Goal: Information Seeking & Learning: Learn about a topic

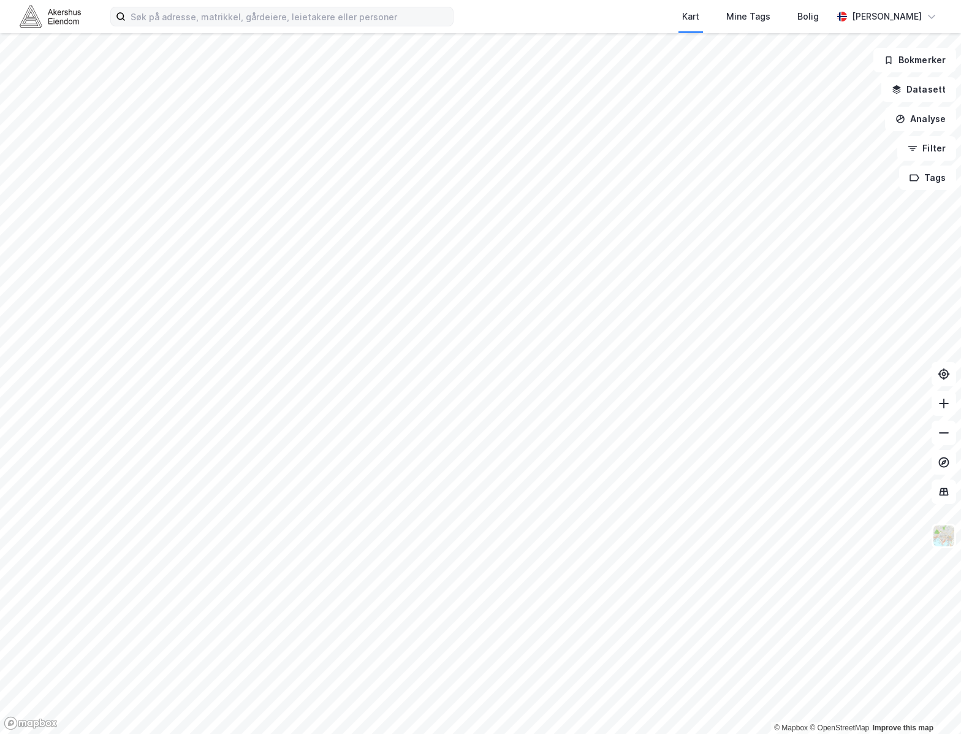
click at [383, 7] on label at bounding box center [281, 17] width 343 height 20
click at [383, 7] on input at bounding box center [289, 16] width 327 height 18
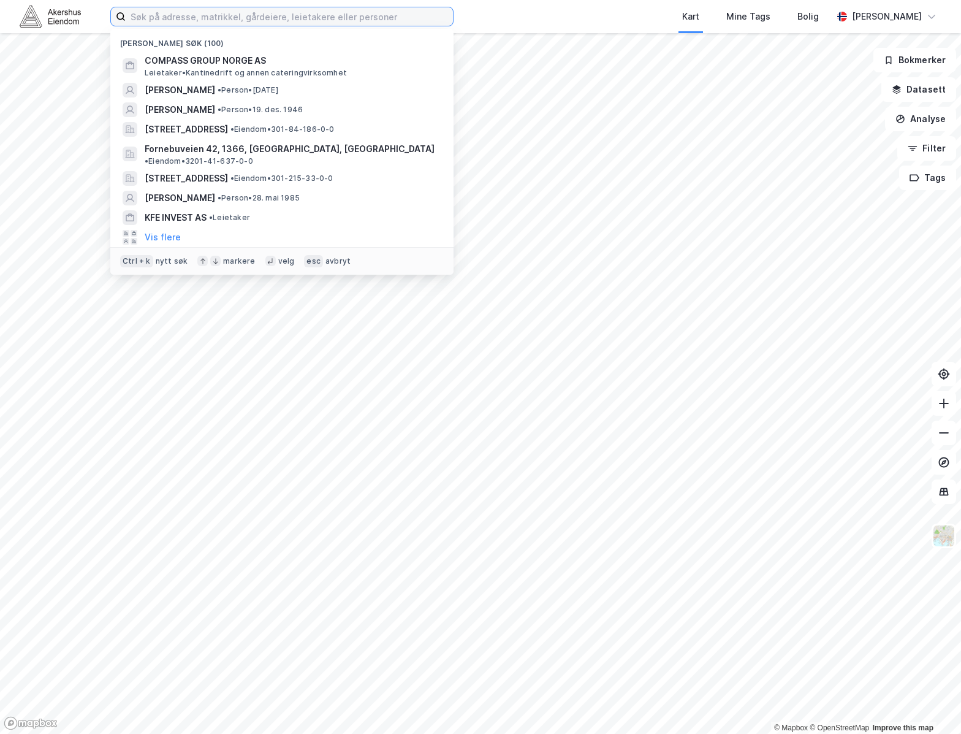
click at [383, 10] on input at bounding box center [289, 16] width 327 height 18
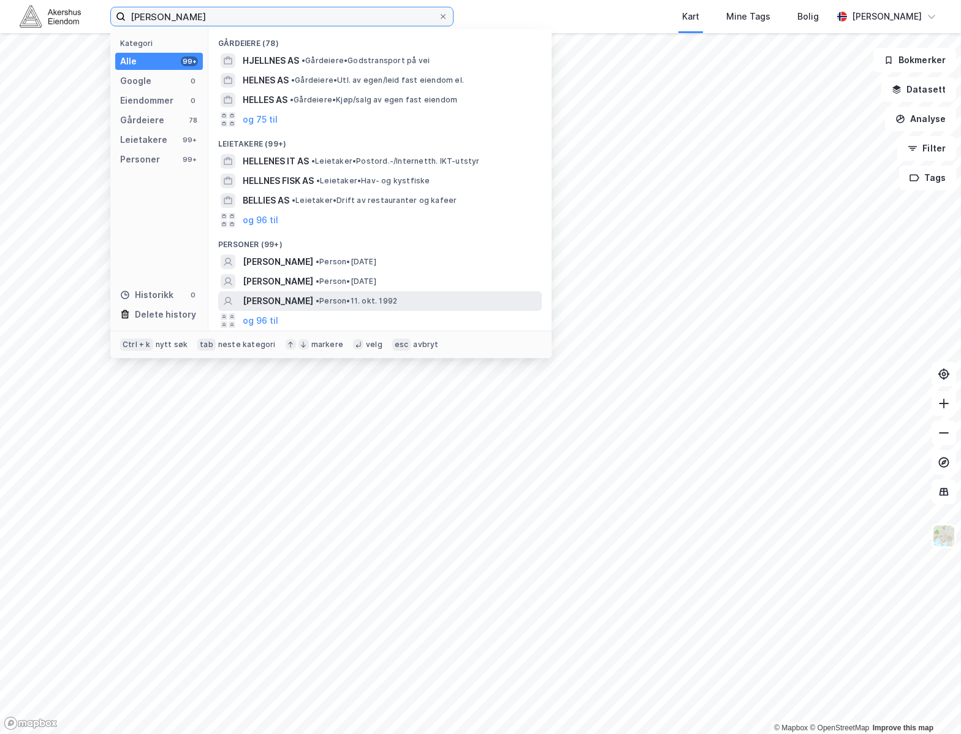
type input "oscar hellnes"
click at [313, 299] on span "SØREN OSCAR HELLENES" at bounding box center [278, 301] width 71 height 15
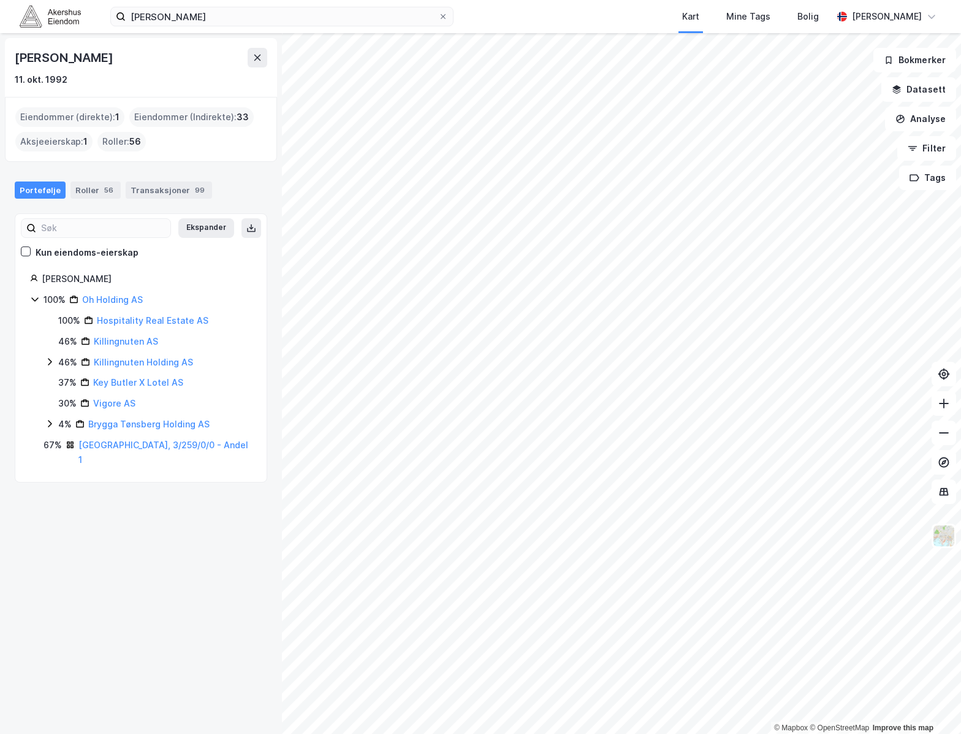
click at [139, 528] on div "Søren Oscar Hellenes 11. okt. 1992 Eiendommer (direkte) : 1 Eiendommer (Indirek…" at bounding box center [141, 383] width 282 height 701
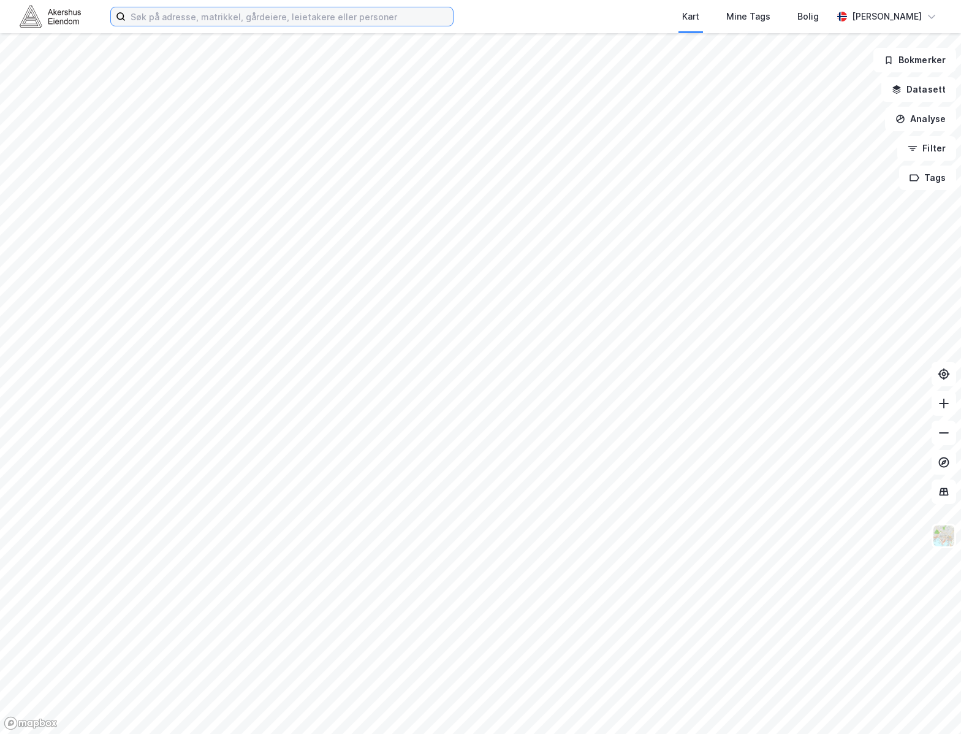
click at [376, 23] on input at bounding box center [289, 16] width 327 height 18
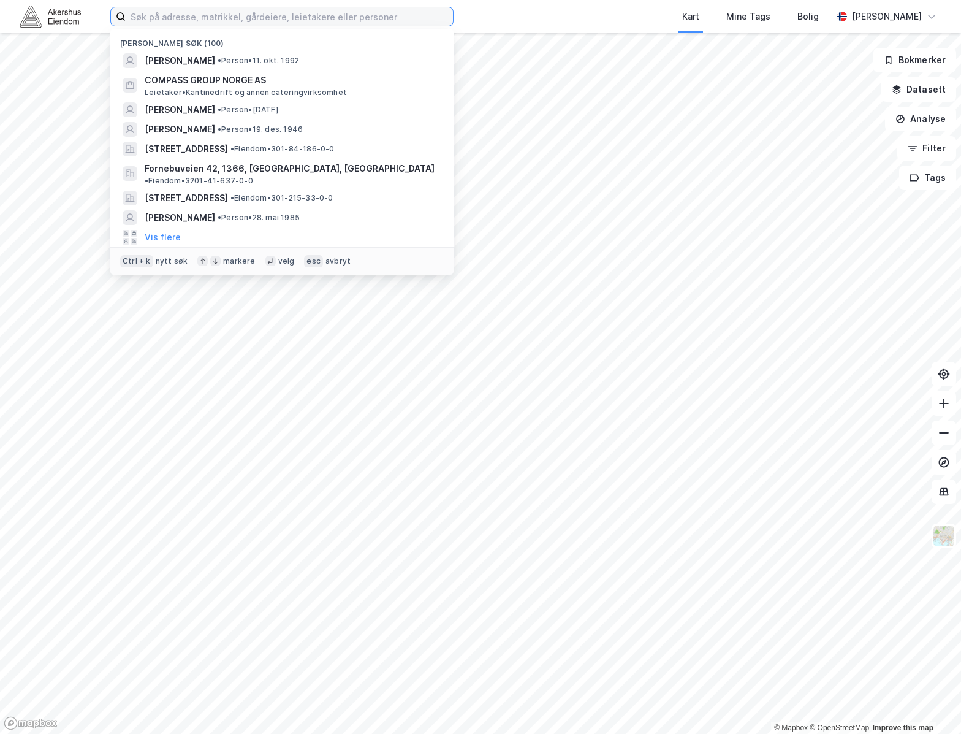
type input "h"
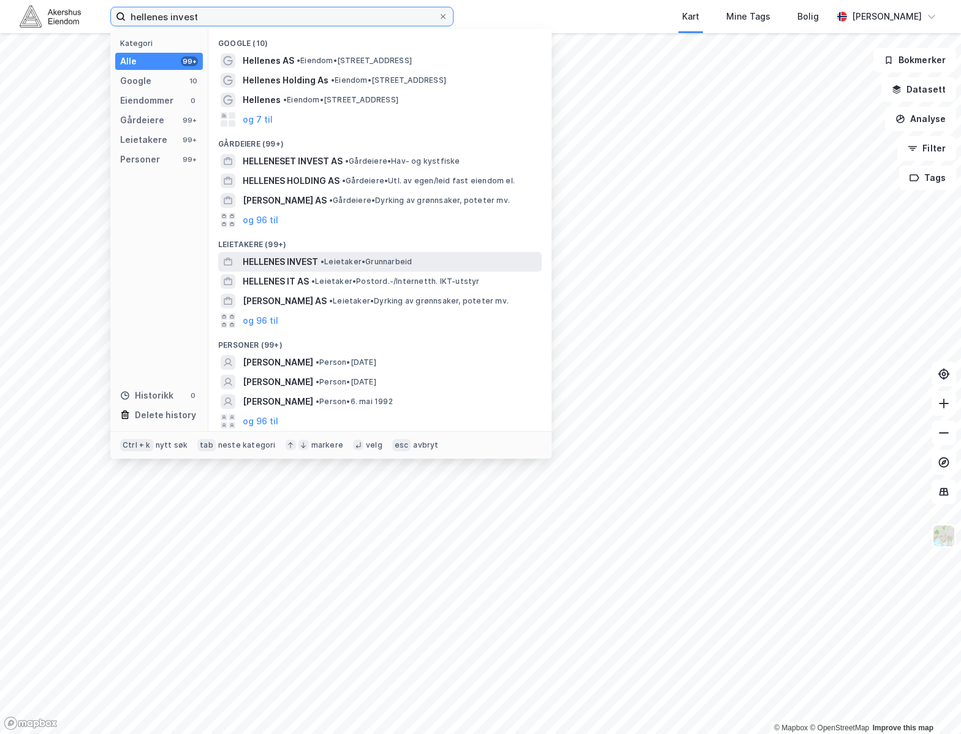
type input "hellenes invest"
click at [412, 259] on span "• Leietaker • Grunnarbeid" at bounding box center [366, 262] width 91 height 10
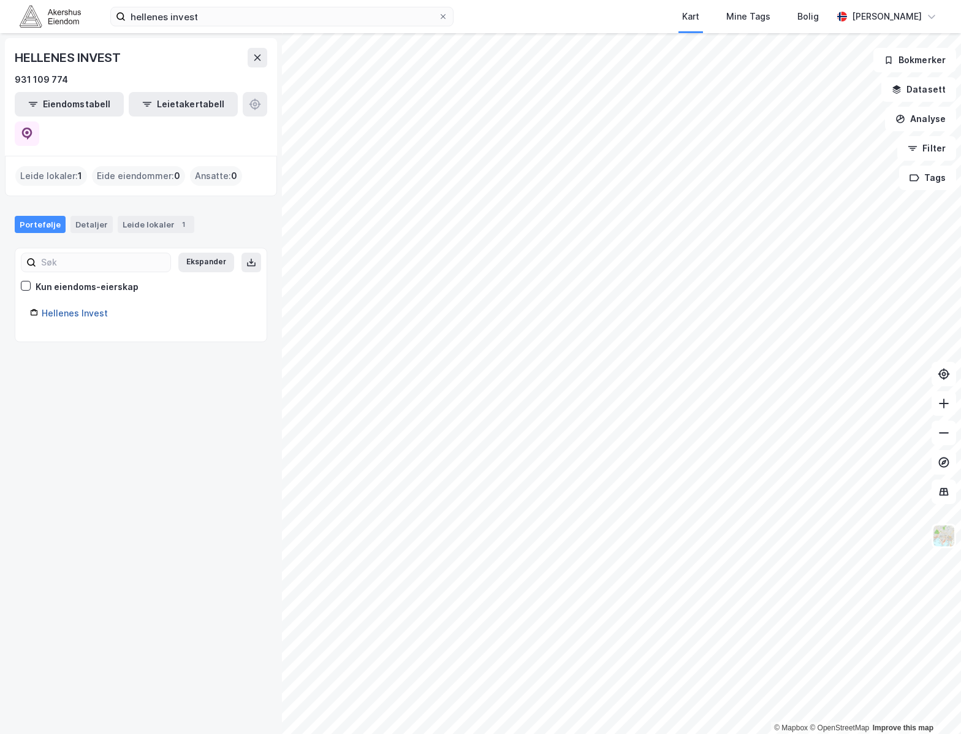
click at [67, 308] on link "Hellenes Invest" at bounding box center [75, 313] width 66 height 10
click at [75, 308] on link "Hellenes Invest" at bounding box center [75, 313] width 66 height 10
click at [164, 376] on div "HELLENES INVEST 931 109 774 Eiendomstabell Leietakertabell Leide lokaler : 1 Ei…" at bounding box center [141, 383] width 282 height 701
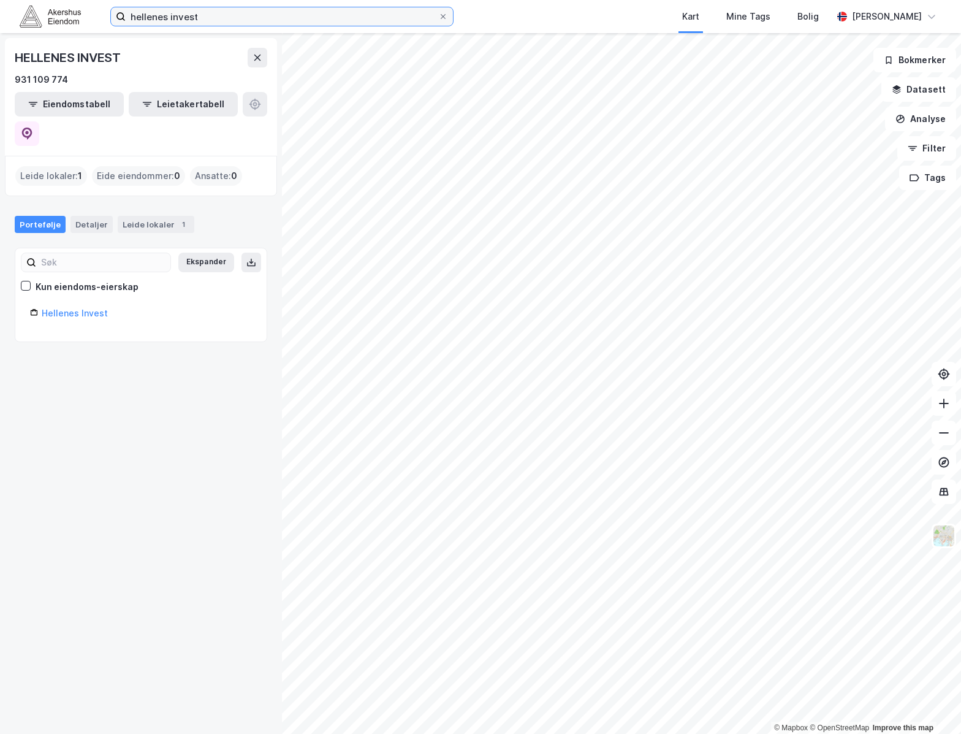
click at [318, 13] on input "hellenes invest" at bounding box center [282, 16] width 313 height 18
